Goal: Find specific page/section: Find specific page/section

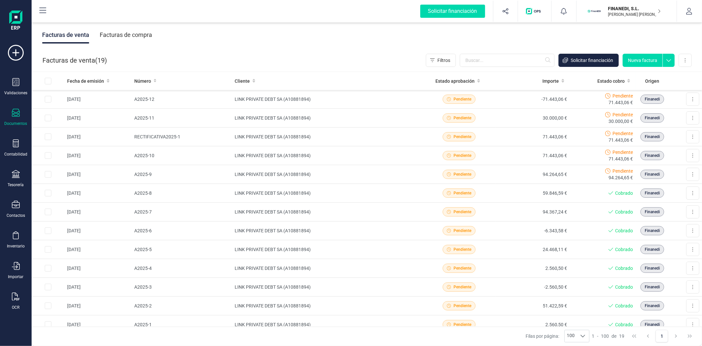
click at [606, 12] on div "FINANEDI, [PERSON_NAME] [PERSON_NAME] [PERSON_NAME]" at bounding box center [631, 11] width 51 height 14
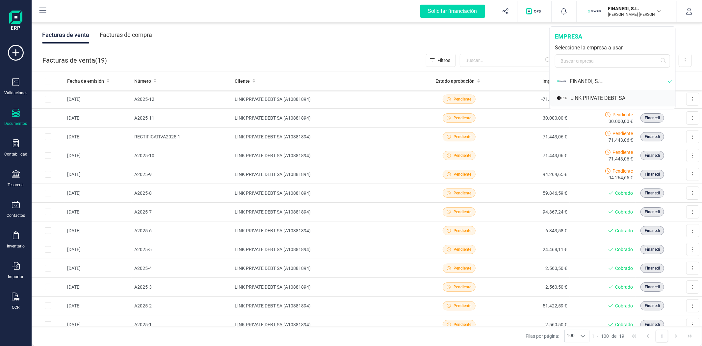
click at [597, 94] on div "LINK PRIVATE DEBT SA" at bounding box center [622, 98] width 105 height 8
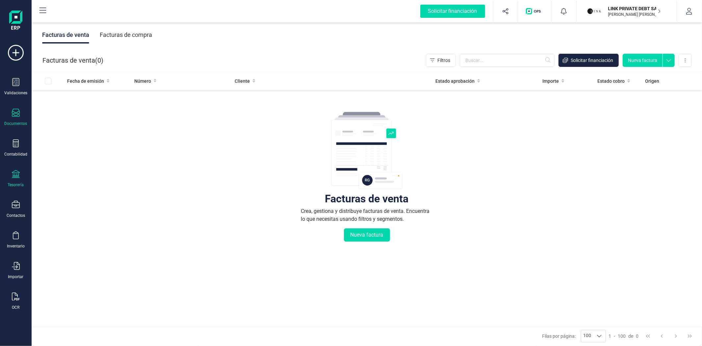
click at [11, 177] on div "Tesorería" at bounding box center [16, 178] width 26 height 17
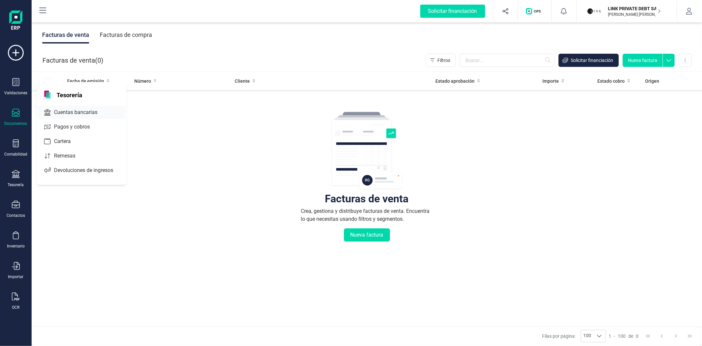
click at [83, 116] on span "Cuentas bancarias" at bounding box center [80, 112] width 58 height 8
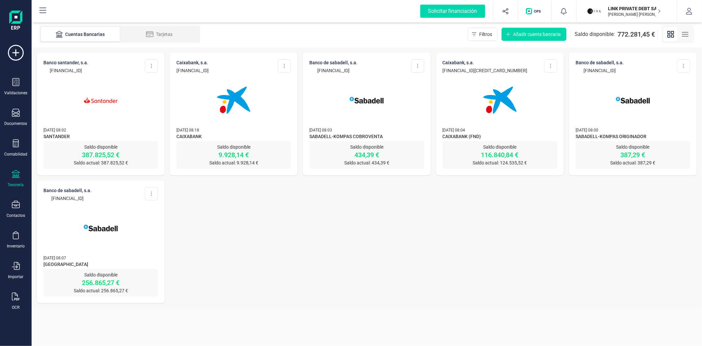
click at [92, 114] on img at bounding box center [100, 99] width 55 height 55
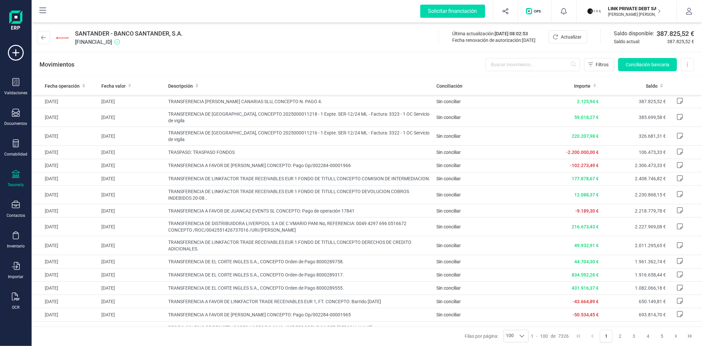
click at [292, 66] on div "Movimientos Filtros Conciliación bancaria Descargar Excel Eliminar cuenta" at bounding box center [367, 65] width 670 height 24
click at [268, 67] on div "Movimientos Filtros Conciliación bancaria Descargar Excel Eliminar cuenta" at bounding box center [367, 65] width 670 height 24
click at [379, 66] on div "Movimientos Filtros Conciliación bancaria Descargar Excel Eliminar cuenta" at bounding box center [367, 65] width 670 height 24
click at [319, 63] on div "Movimientos Filtros Conciliación bancaria Descargar Excel Eliminar cuenta" at bounding box center [367, 65] width 670 height 24
click at [260, 68] on div "Movimientos Filtros Conciliación bancaria Descargar Excel Eliminar cuenta" at bounding box center [367, 65] width 670 height 24
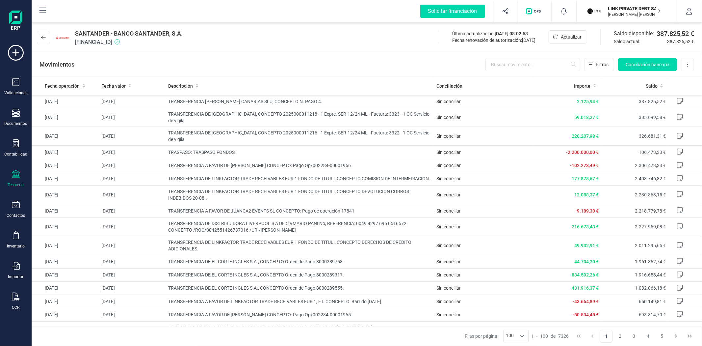
click at [379, 68] on div "Movimientos Filtros Conciliación bancaria Descargar Excel Eliminar cuenta" at bounding box center [367, 65] width 670 height 24
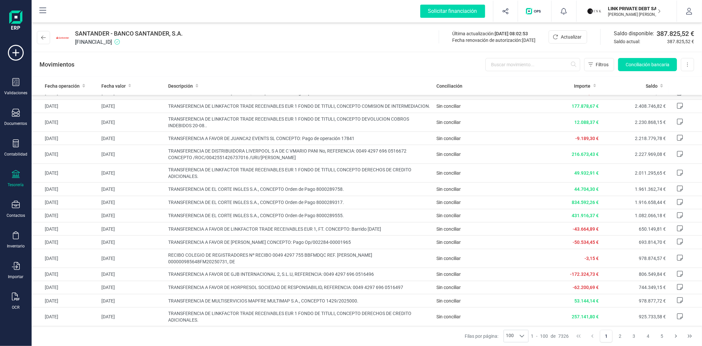
scroll to position [73, 0]
click at [430, 334] on div "[PERSON_NAME] por página: 100 100 100 1 - 100 de 7326 1 2 3 4 5" at bounding box center [367, 336] width 670 height 20
click at [615, 338] on button "2" at bounding box center [620, 335] width 13 height 13
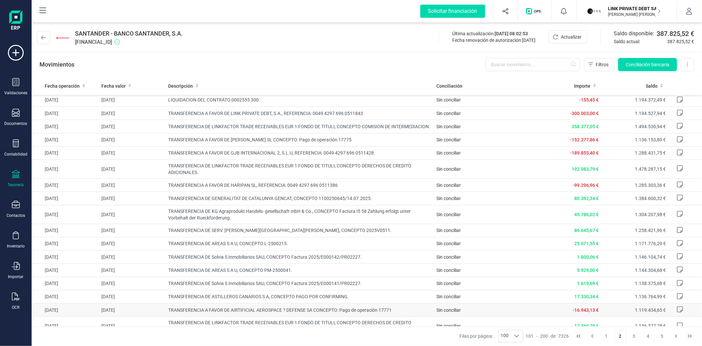
scroll to position [110, 0]
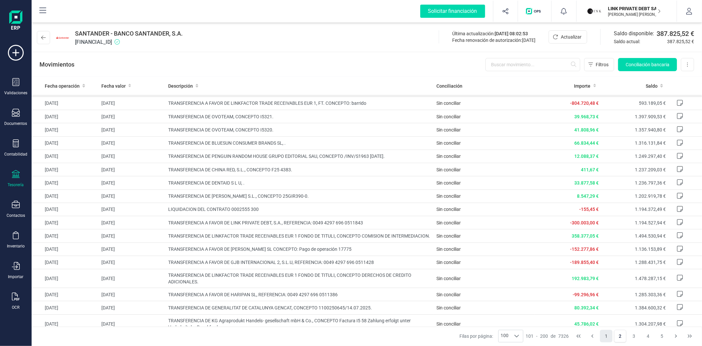
click at [603, 334] on button "1" at bounding box center [606, 335] width 13 height 13
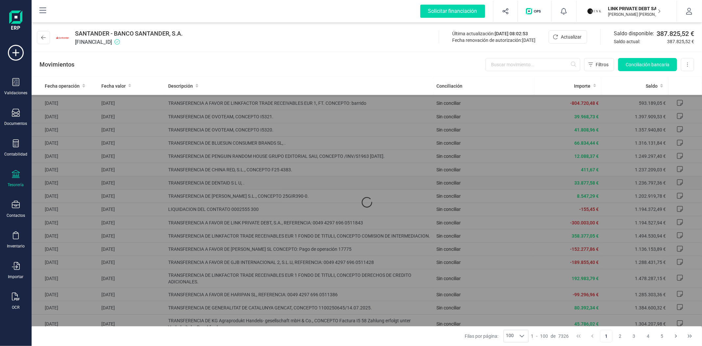
scroll to position [0, 0]
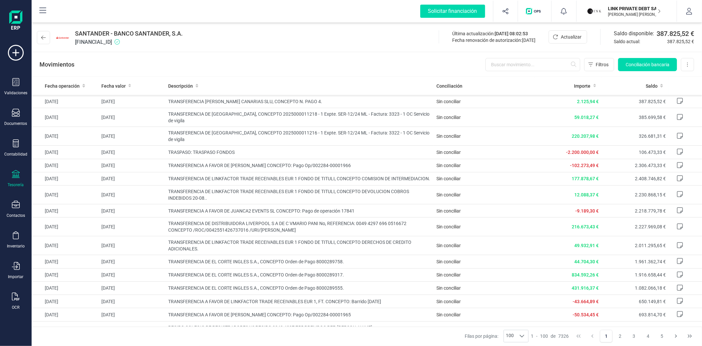
click at [267, 65] on div "Movimientos Filtros Conciliación bancaria Descargar Excel Eliminar cuenta" at bounding box center [367, 65] width 670 height 24
click at [235, 61] on div "Movimientos Filtros Conciliación bancaria Descargar Excel Eliminar cuenta" at bounding box center [367, 65] width 670 height 24
click at [281, 64] on div "Movimientos Filtros Conciliación bancaria Descargar Excel Eliminar cuenta" at bounding box center [367, 65] width 670 height 24
click at [263, 55] on div "Movimientos Filtros Conciliación bancaria Descargar Excel Eliminar cuenta" at bounding box center [367, 65] width 670 height 24
click at [279, 41] on div "SANTANDER - BANCO SANTANDER, S.A. [FINANCIAL_ID] Última actualización: [DATE] 0…" at bounding box center [367, 36] width 670 height 30
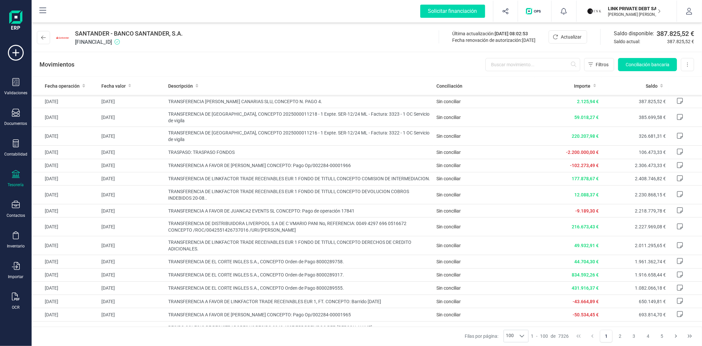
click at [298, 69] on div "Movimientos Filtros Conciliación bancaria Descargar Excel Eliminar cuenta" at bounding box center [367, 65] width 670 height 24
click at [619, 335] on button "2" at bounding box center [620, 335] width 13 height 13
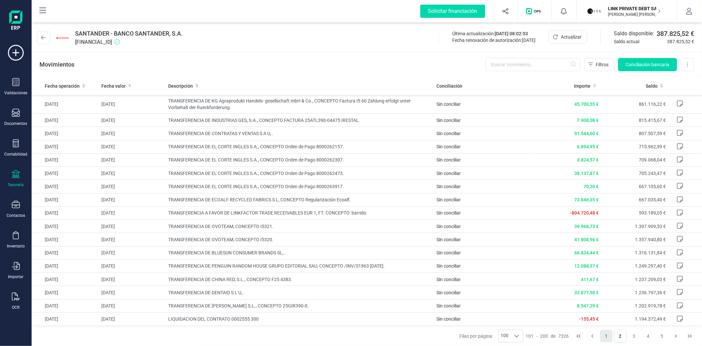
click at [606, 336] on button "1" at bounding box center [606, 335] width 13 height 13
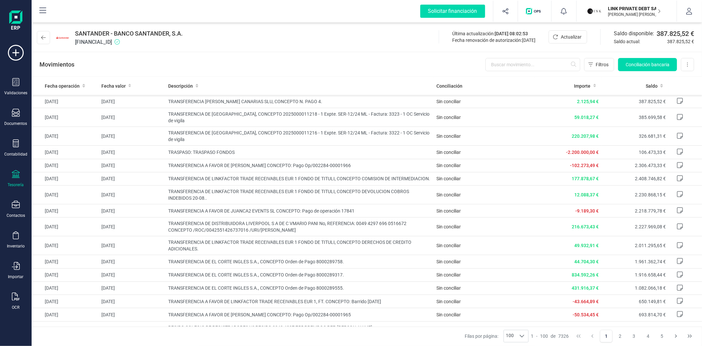
click at [282, 36] on div "SANTANDER - BANCO SANTANDER, S.A. [FINANCIAL_ID] Última actualización: [DATE] 0…" at bounding box center [367, 36] width 670 height 30
